Goal: Consume media (video, audio)

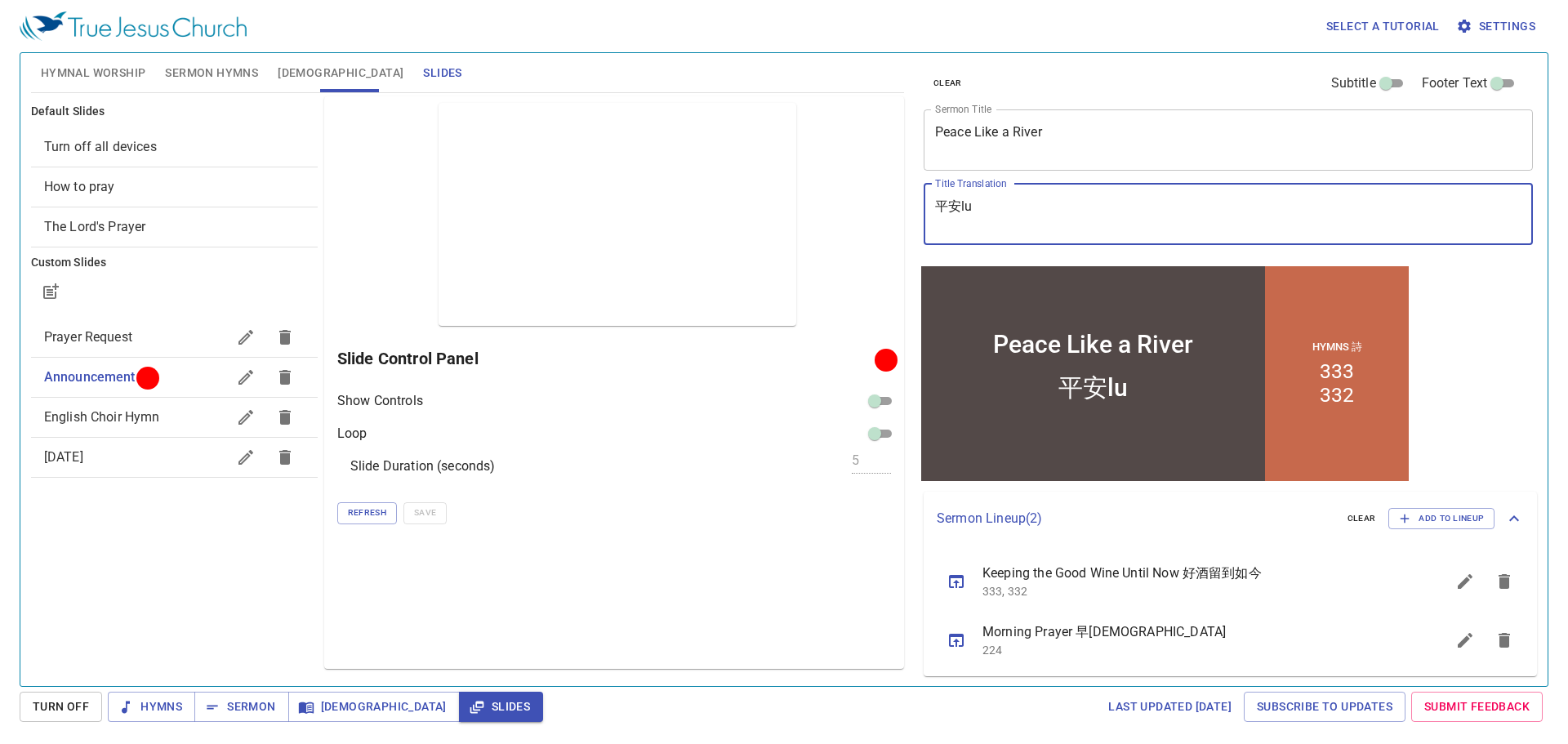
scroll to position [3, 0]
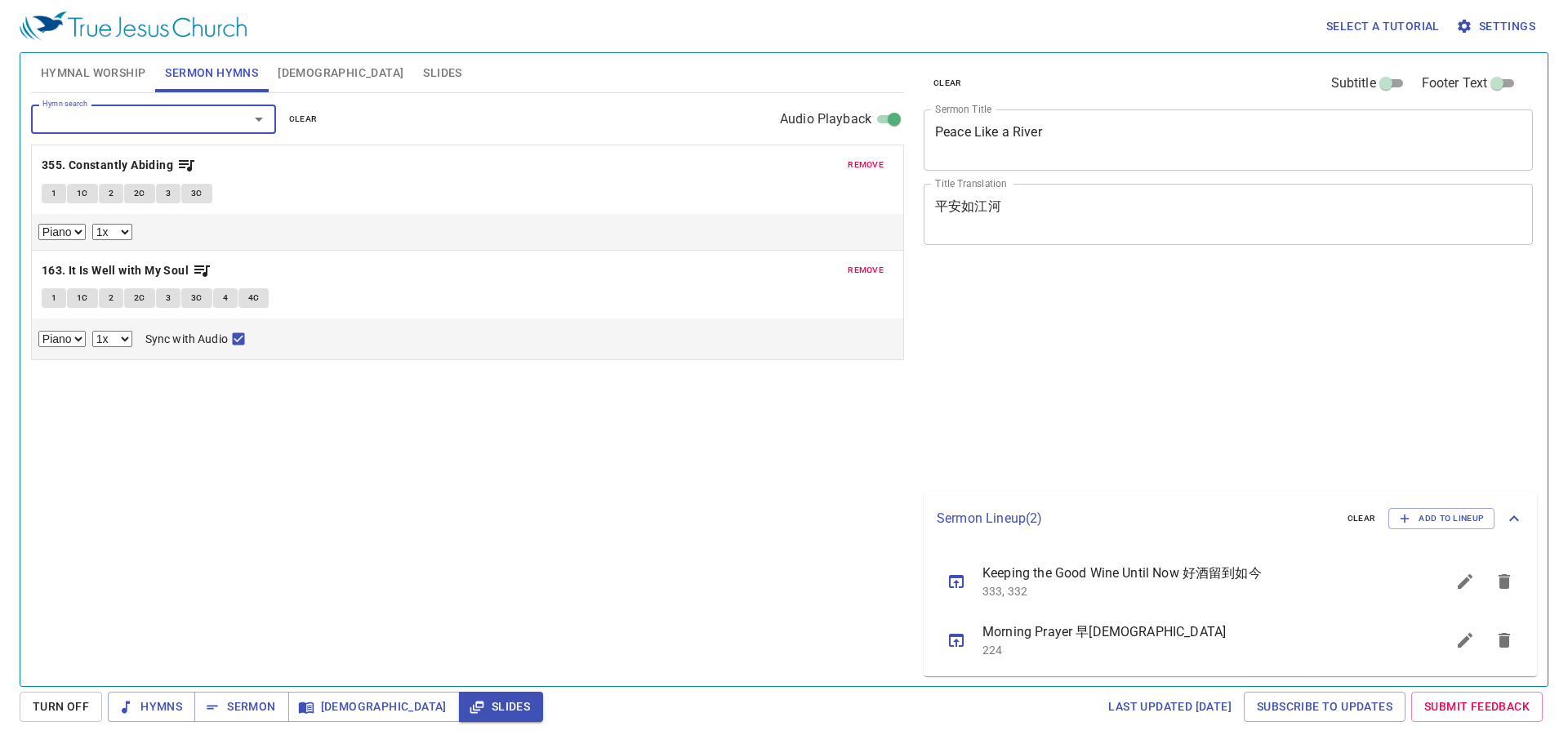
select select "1"
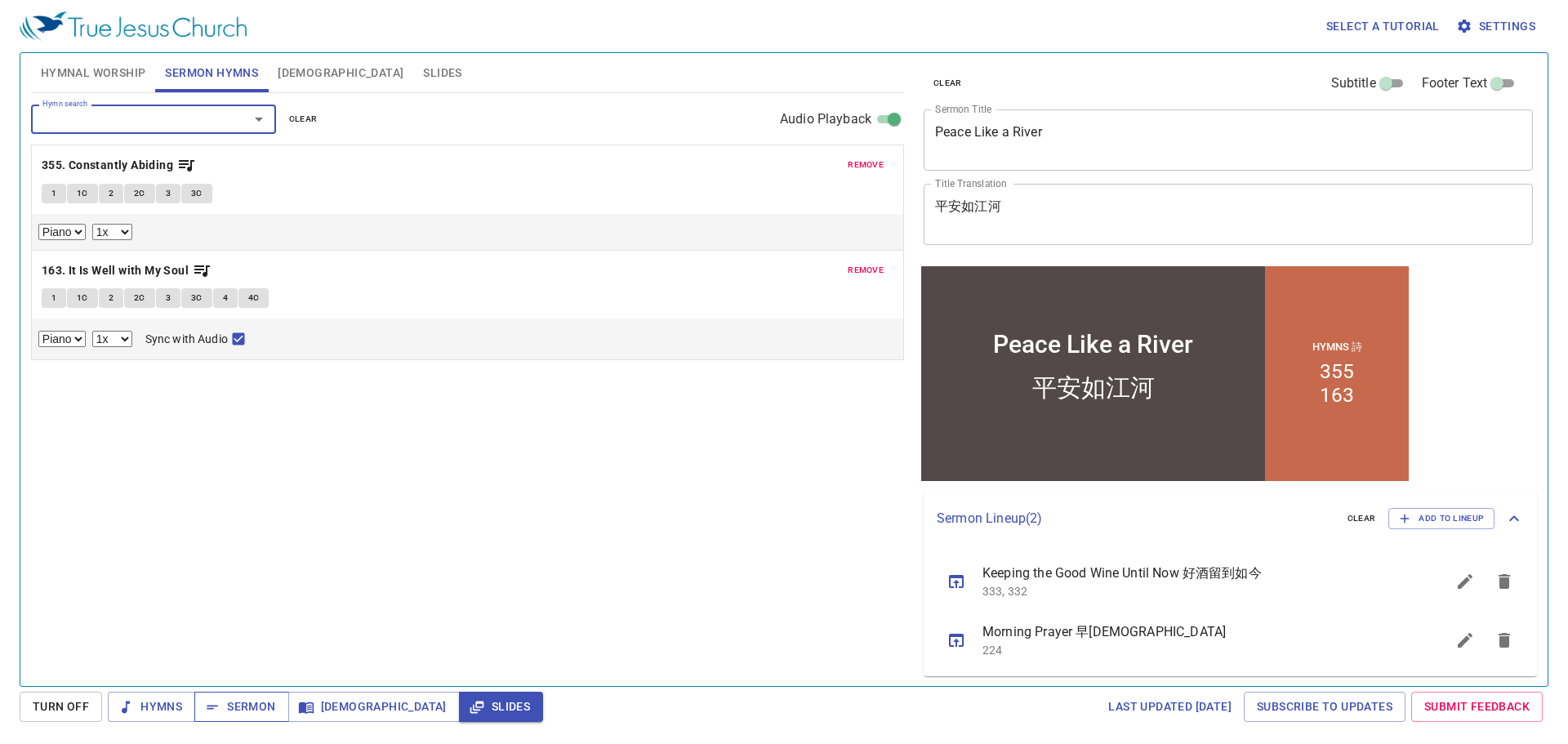
click at [249, 712] on span "Sermon" at bounding box center [241, 707] width 68 height 20
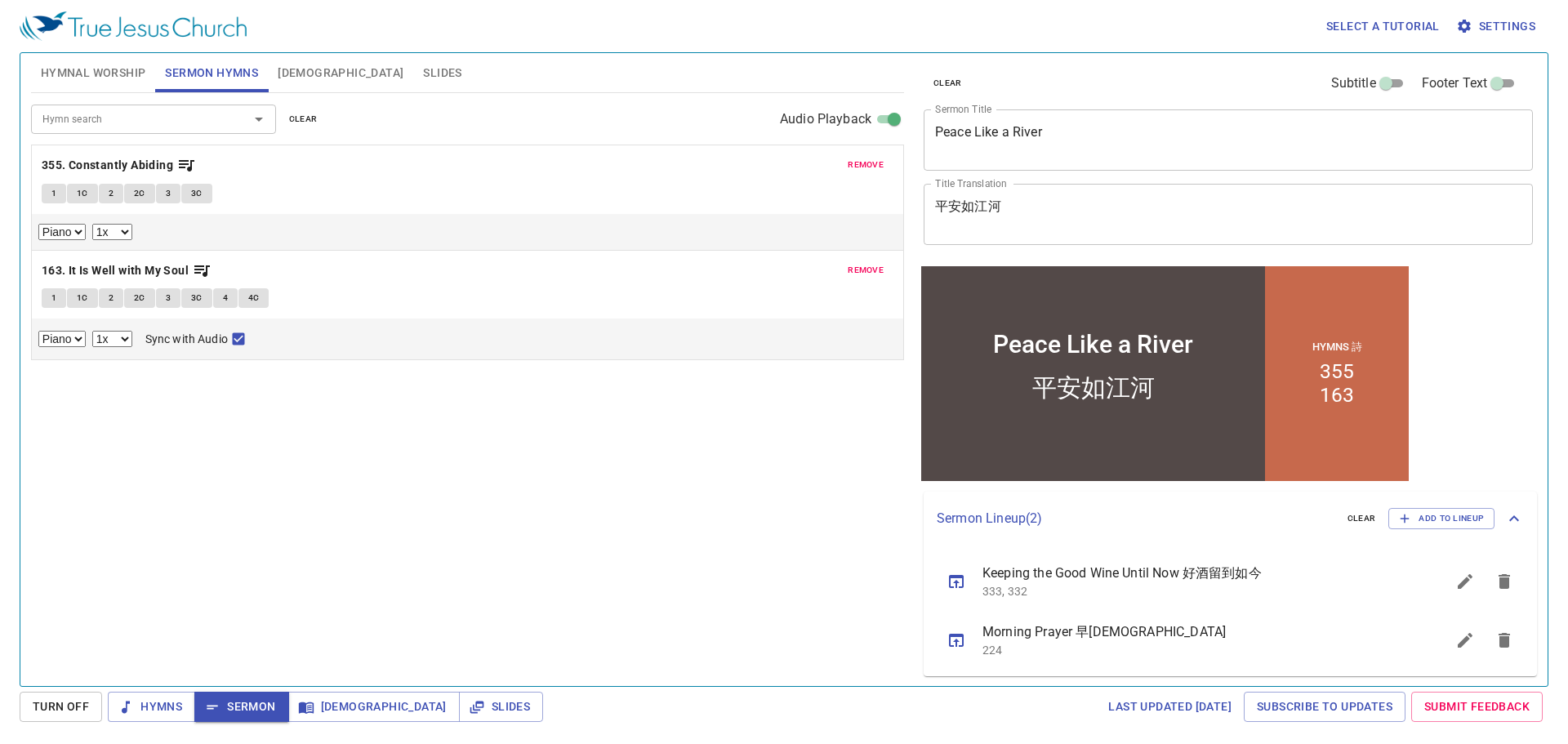
scroll to position [3, 0]
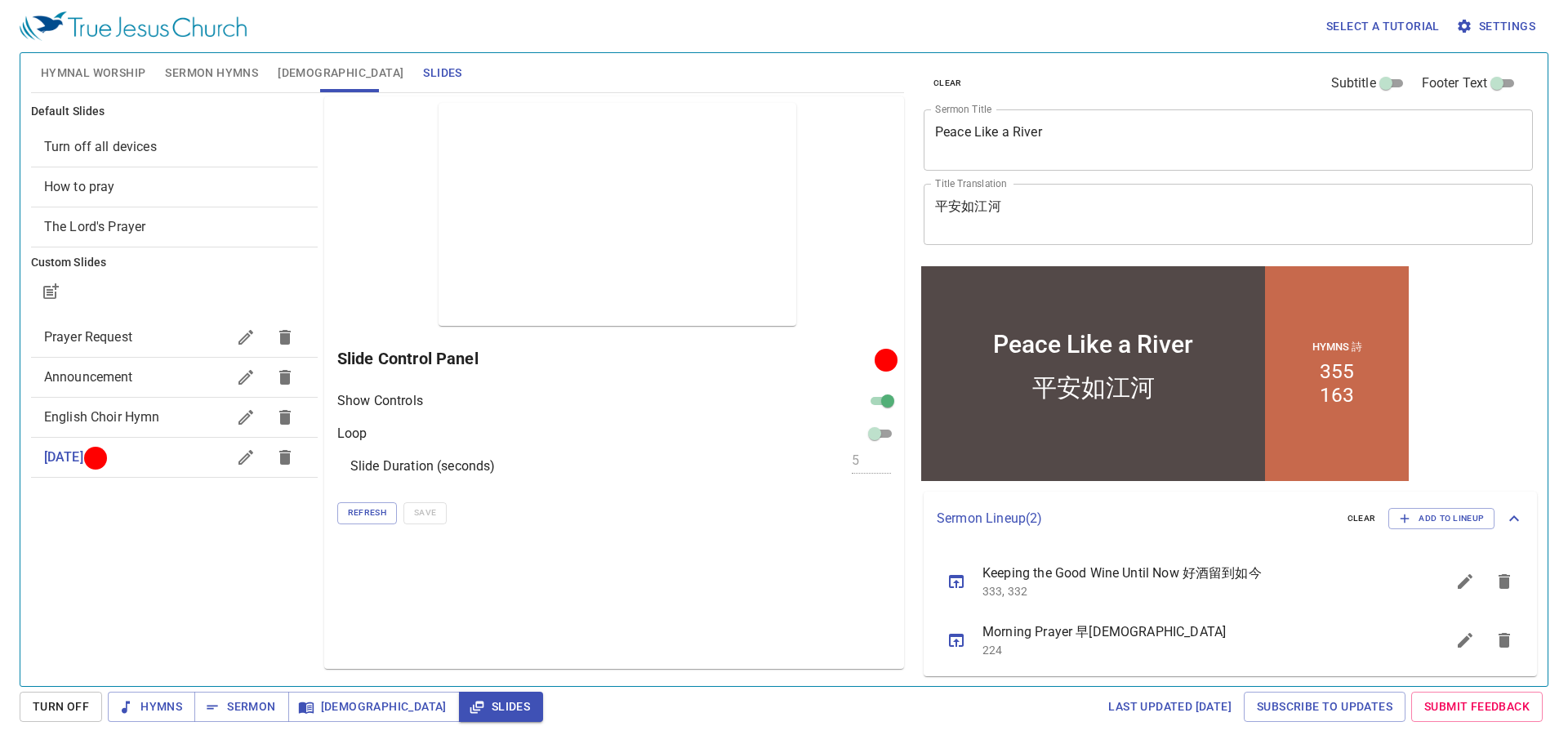
scroll to position [3, 0]
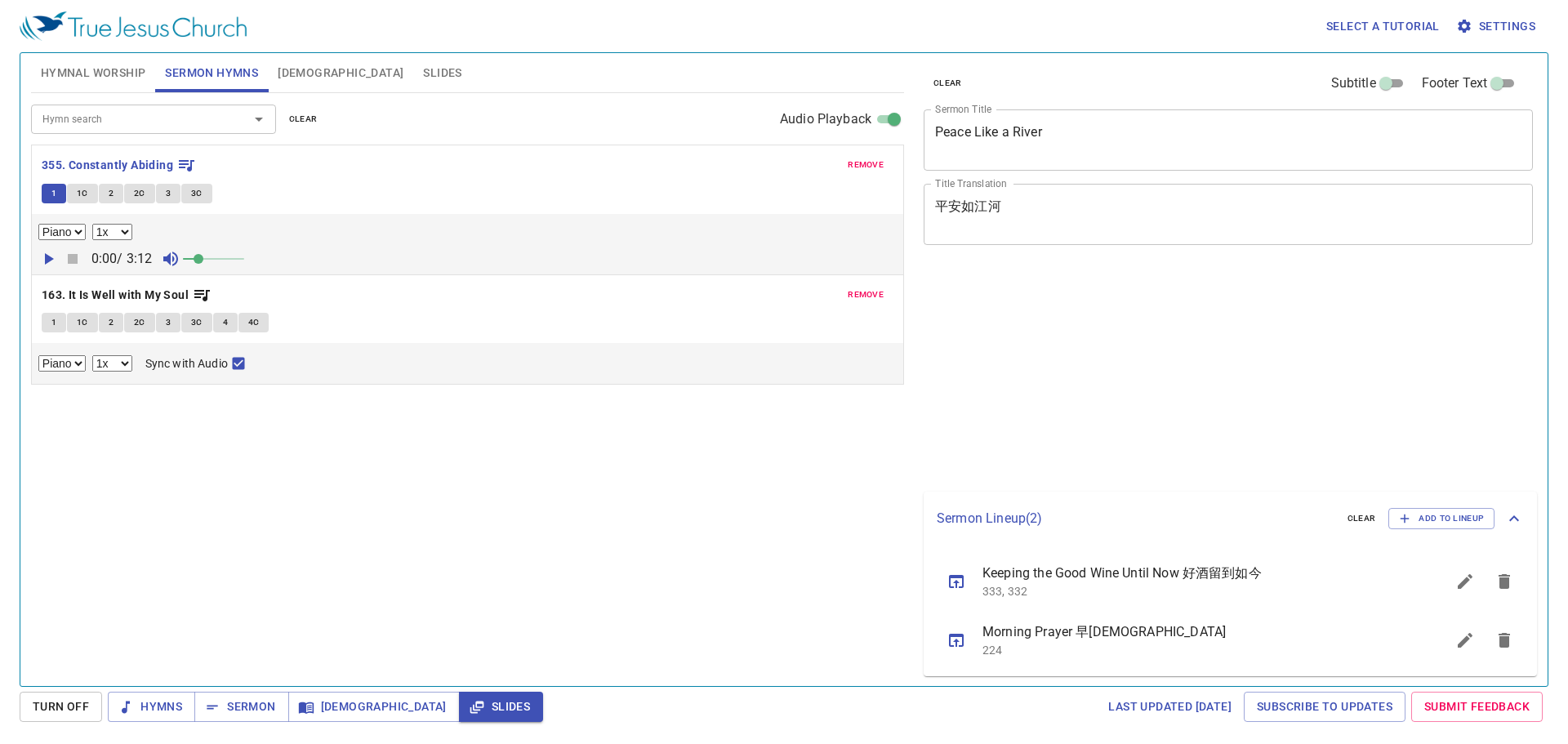
select select "1"
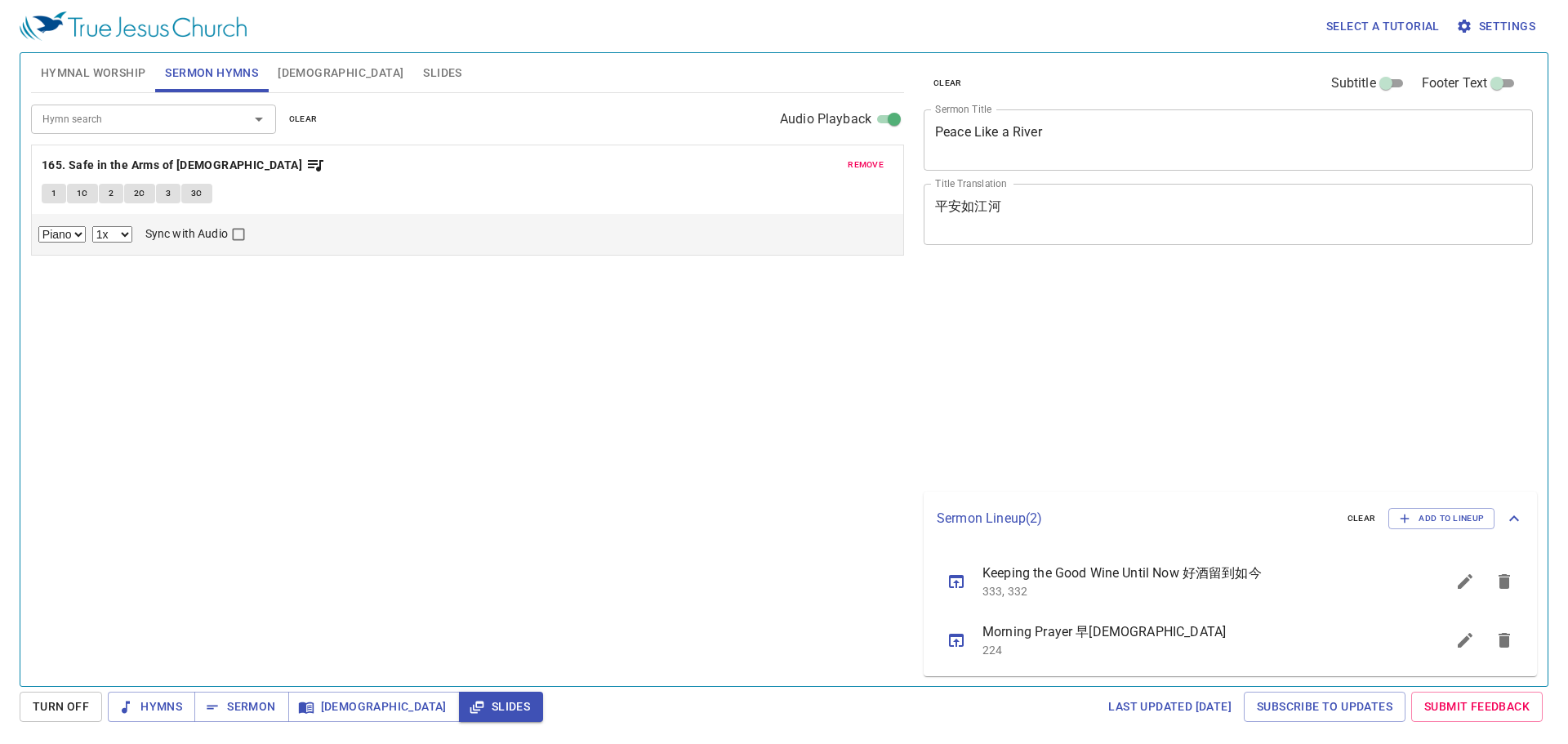
select select "1"
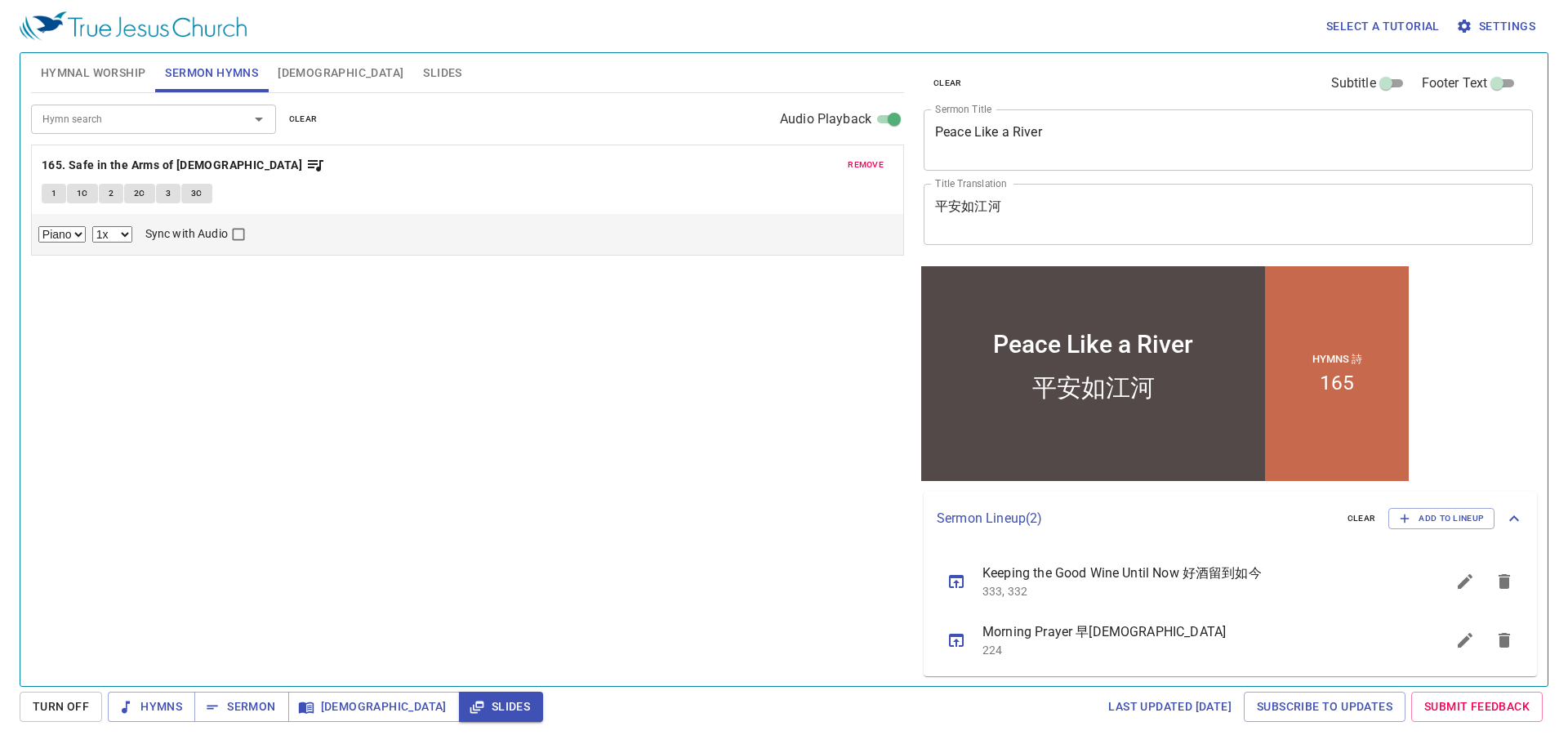
scroll to position [3, 0]
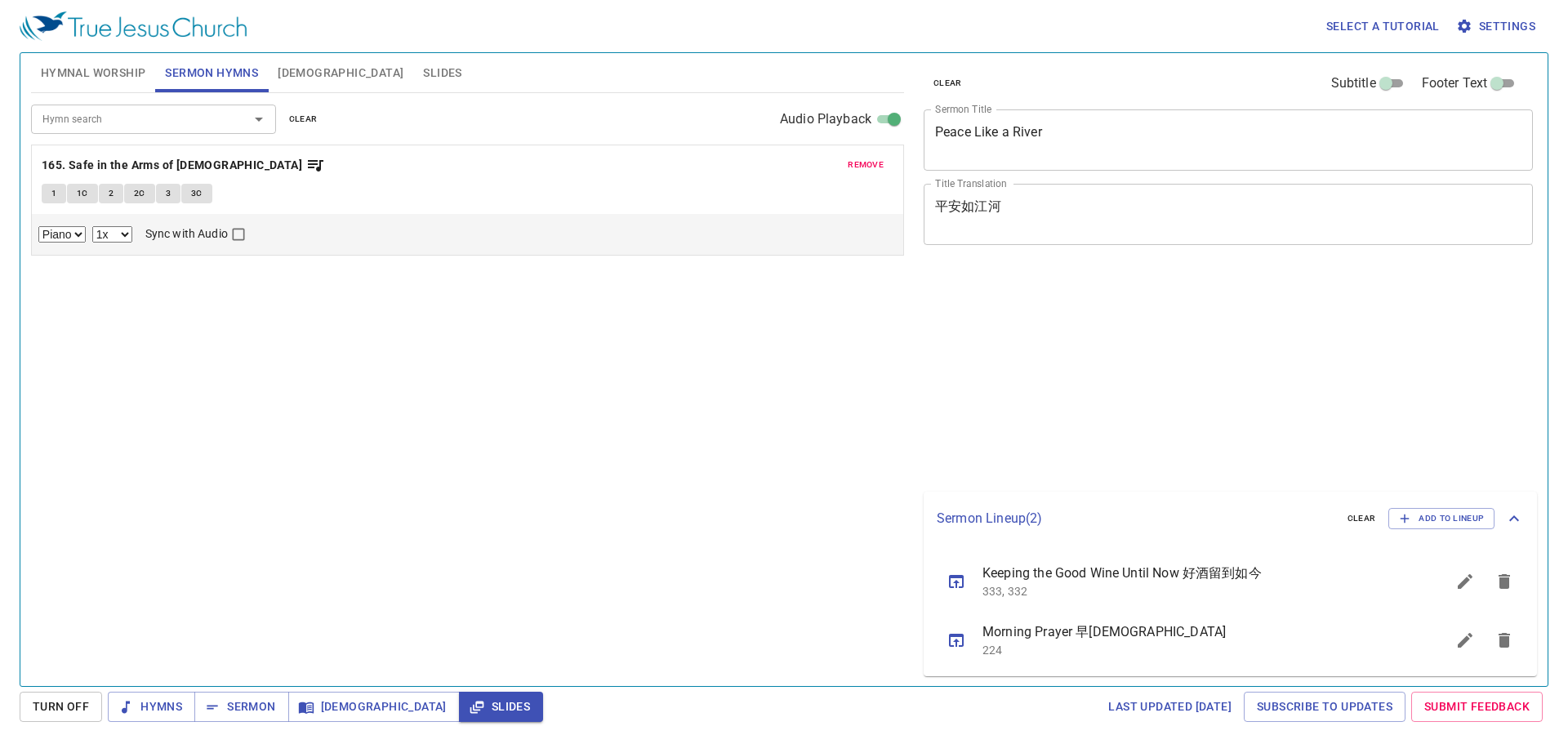
select select "1"
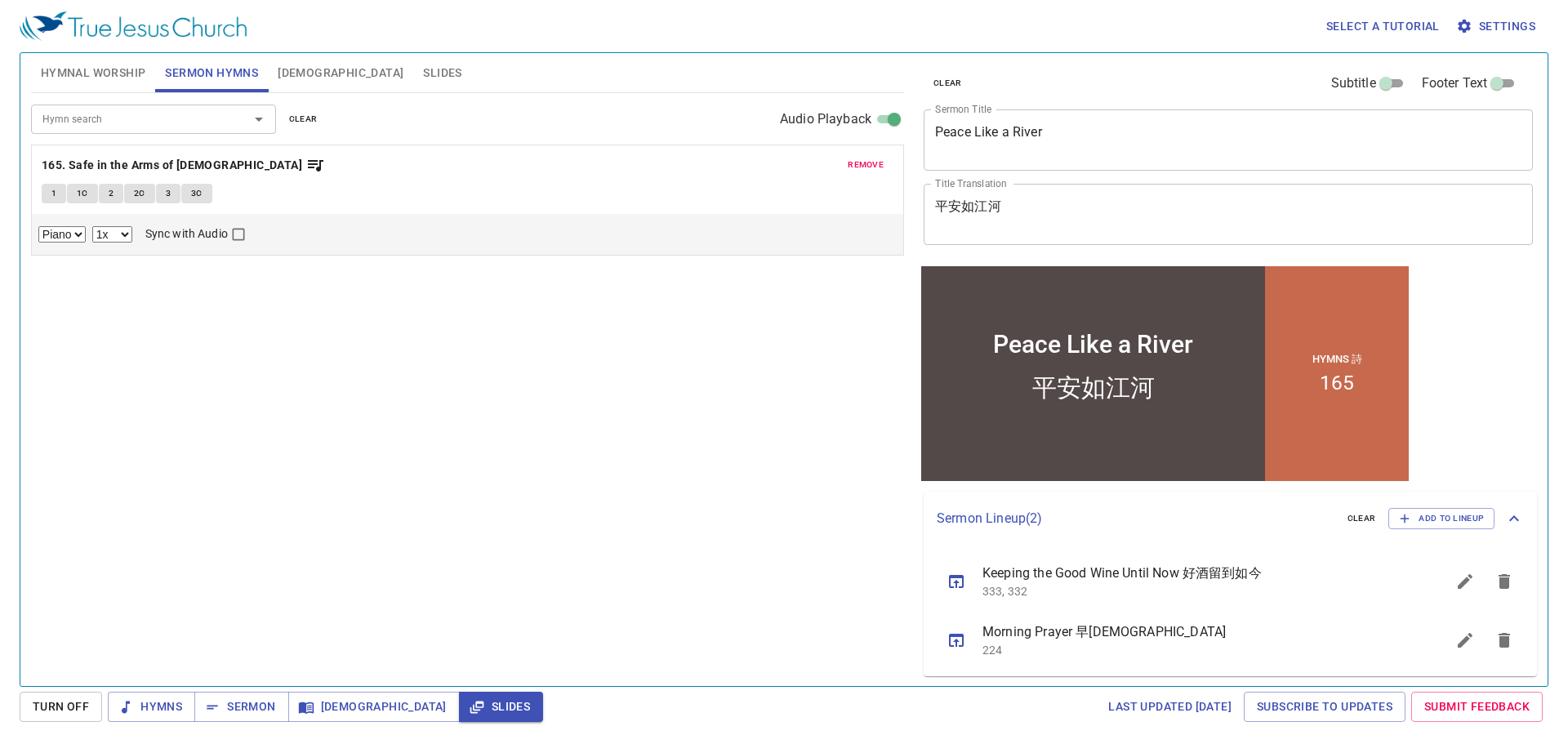
scroll to position [3, 0]
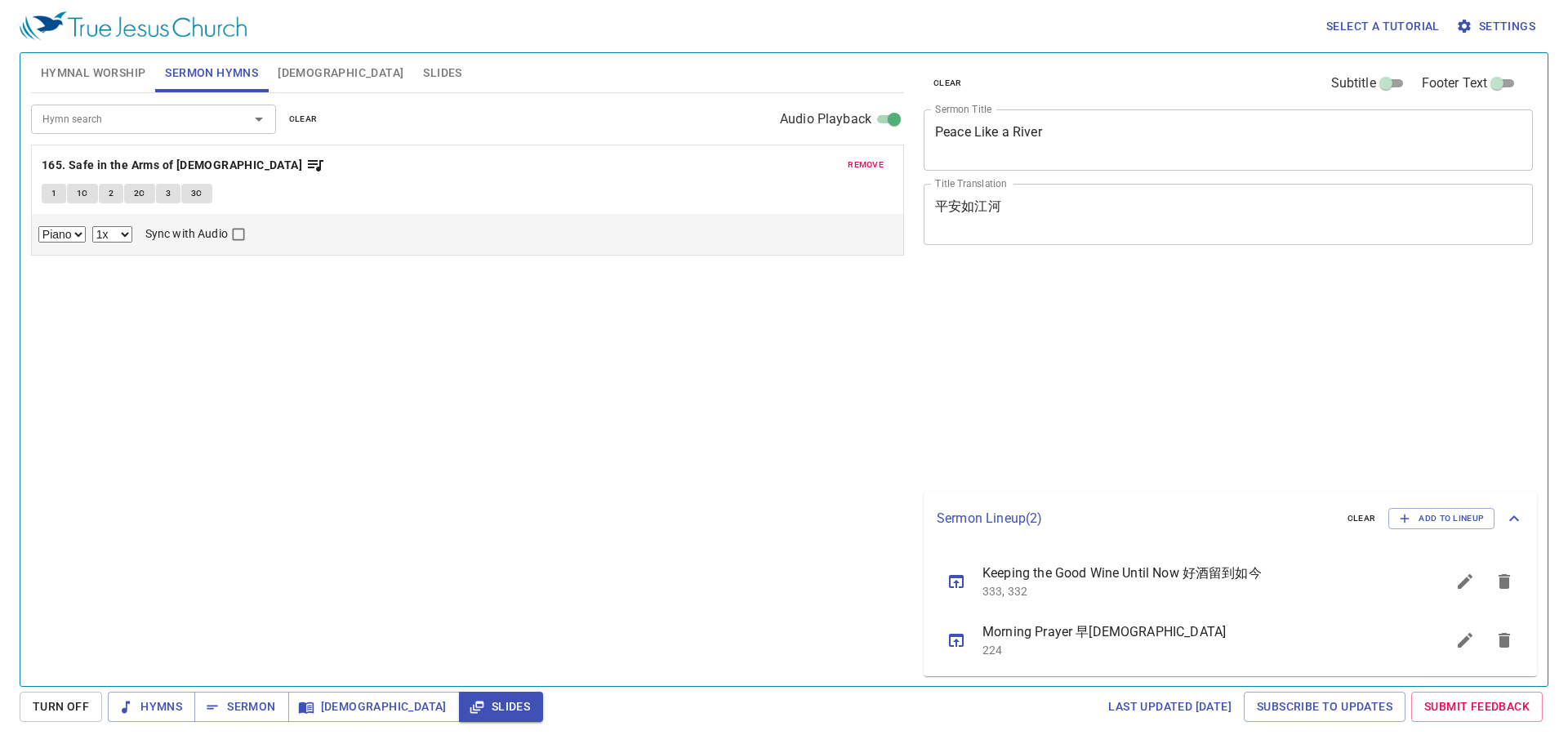
select select "1"
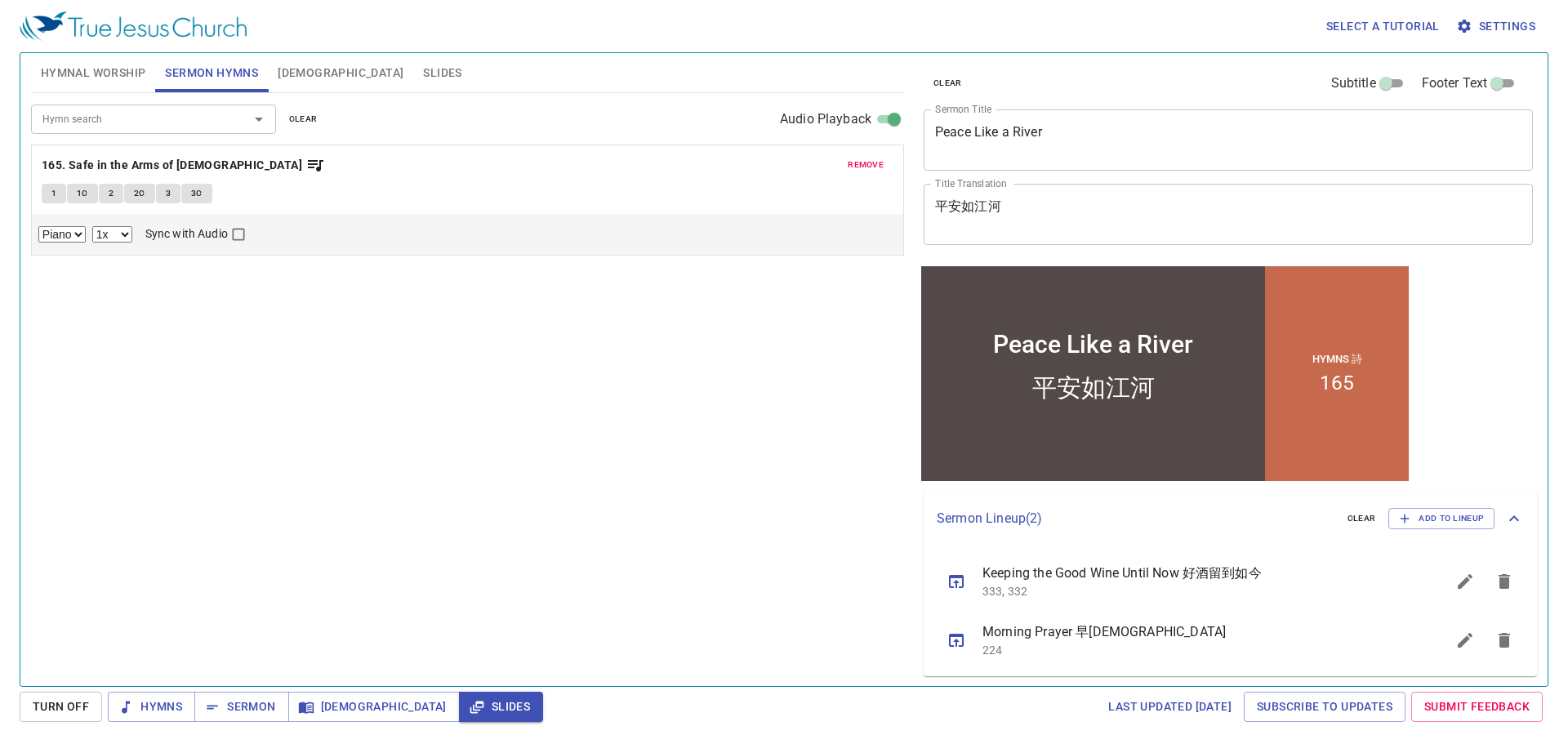
scroll to position [3, 0]
